Goal: Information Seeking & Learning: Find specific fact

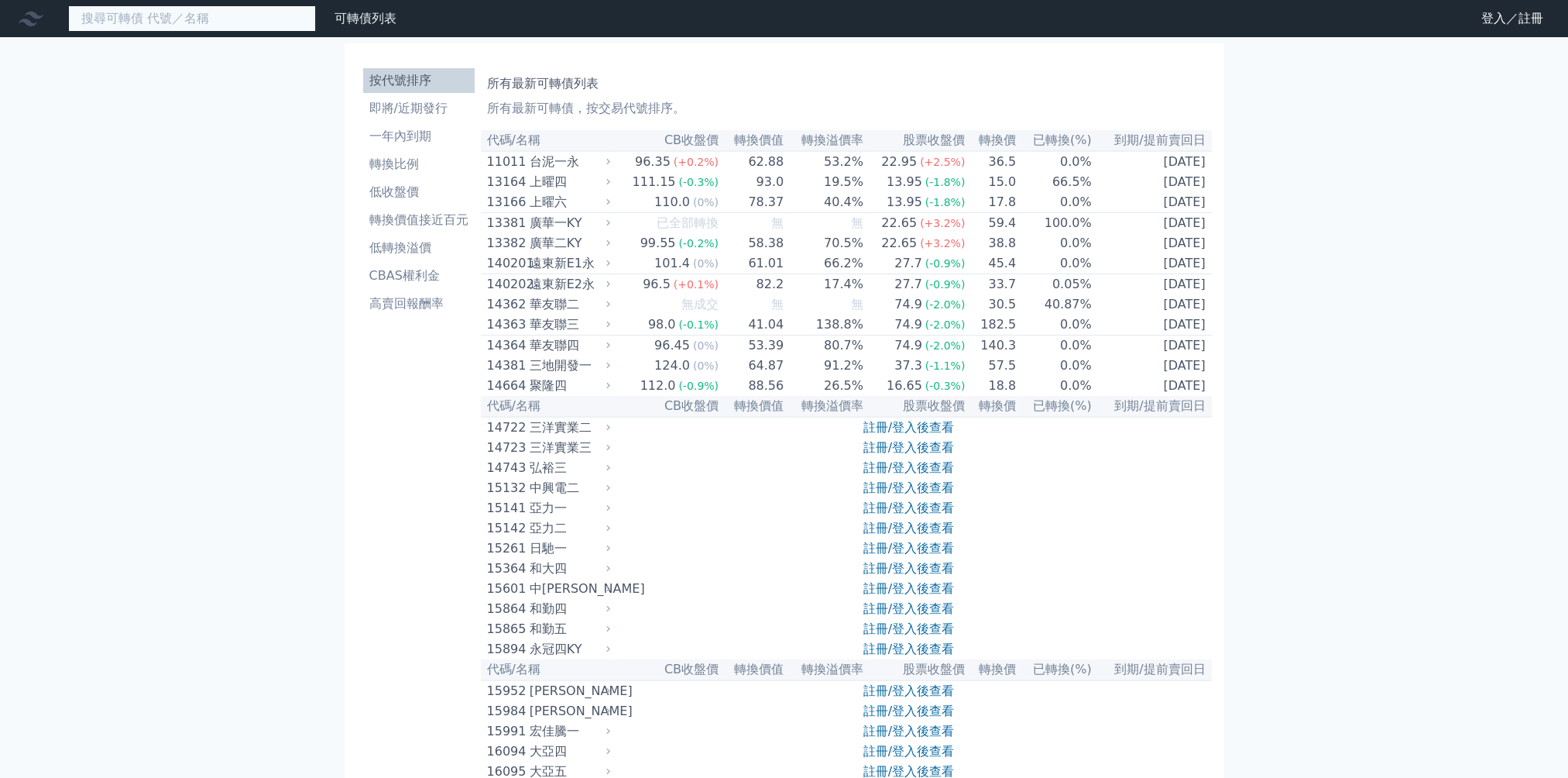
click at [144, 17] on input at bounding box center [192, 18] width 248 height 27
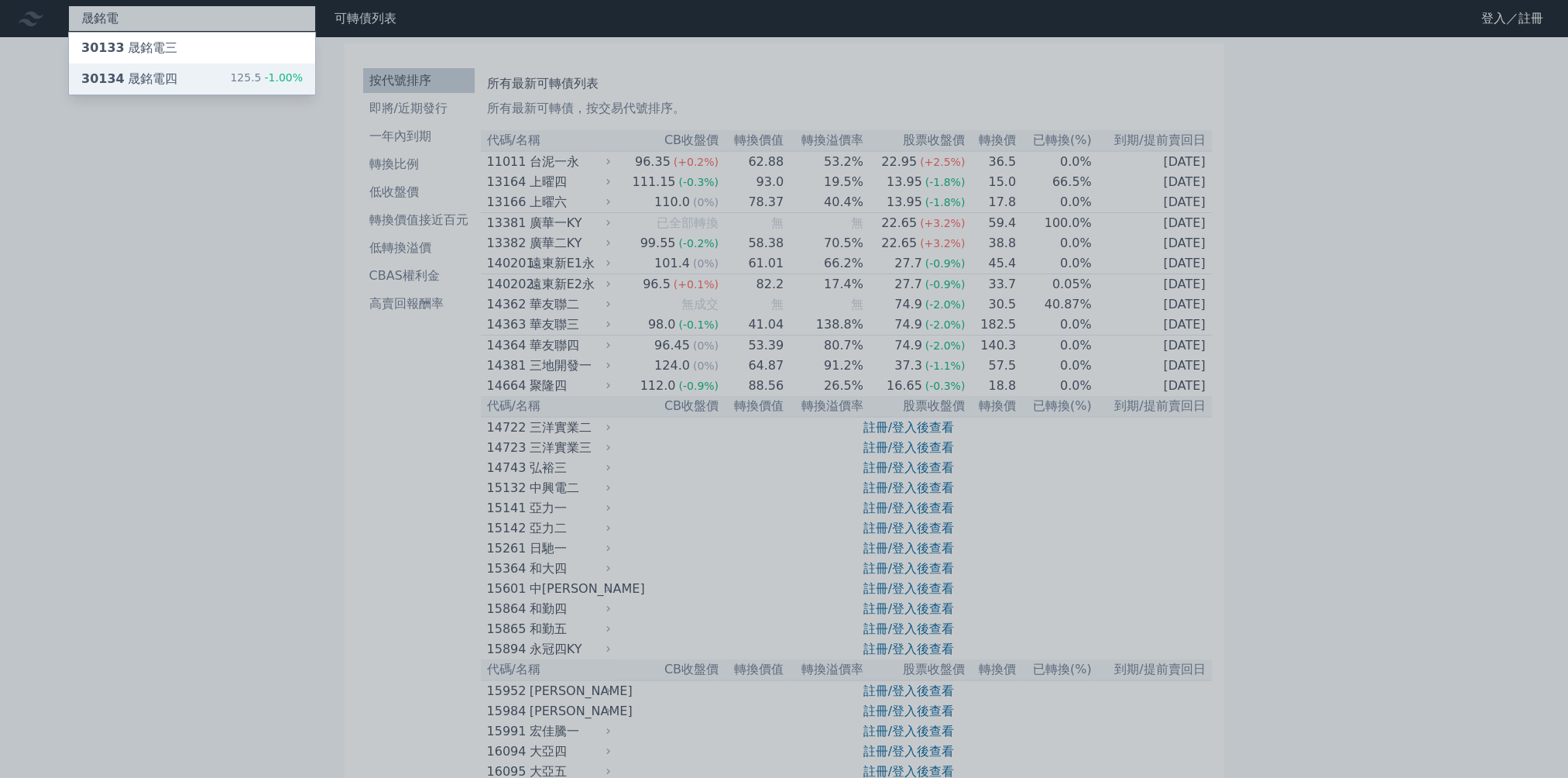
type input "晟銘電銘電"
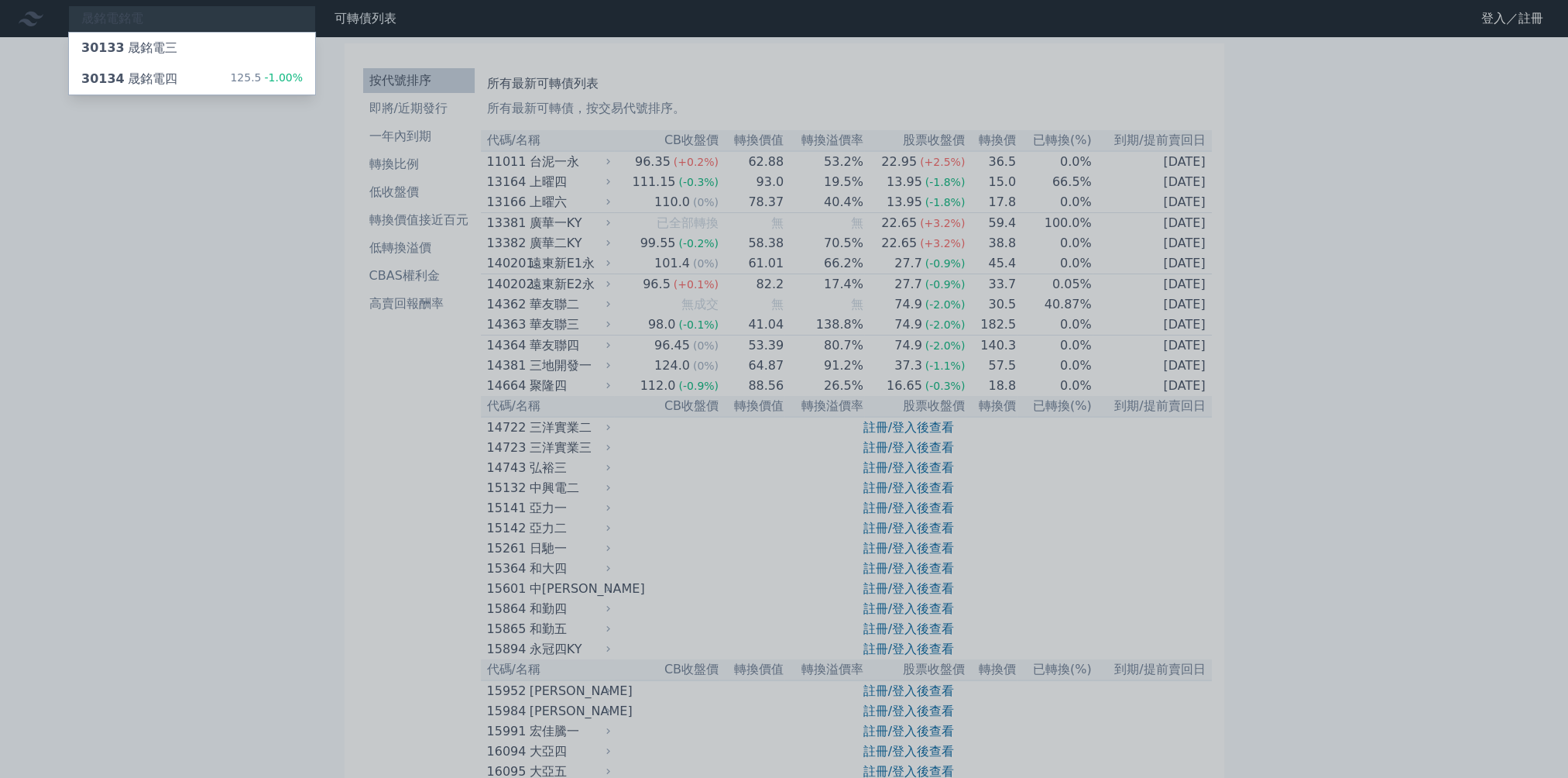
click at [150, 78] on div "30134 晟銘電四" at bounding box center [129, 78] width 96 height 19
